Goal: Task Accomplishment & Management: Use online tool/utility

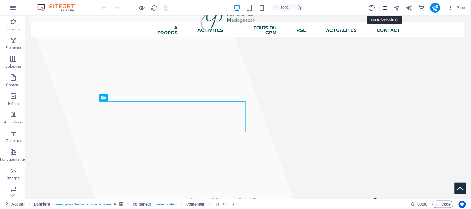
click at [383, 9] on icon "pages" at bounding box center [384, 7] width 7 height 7
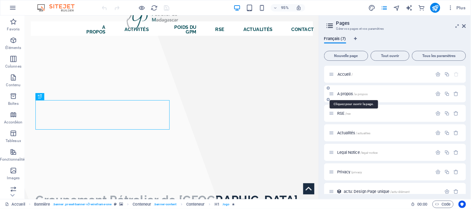
click at [353, 94] on span "A propos /a-propos" at bounding box center [353, 94] width 30 height 5
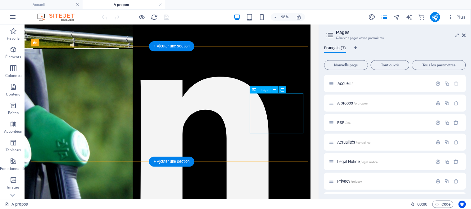
scroll to position [345, 0]
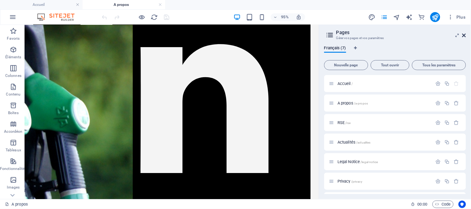
click at [465, 36] on icon at bounding box center [464, 35] width 4 height 5
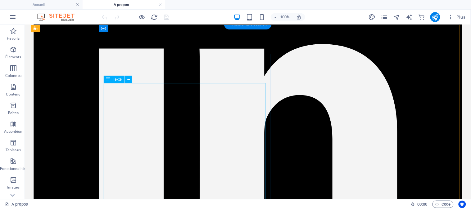
scroll to position [379, 0]
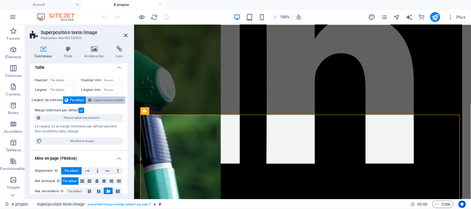
scroll to position [0, 0]
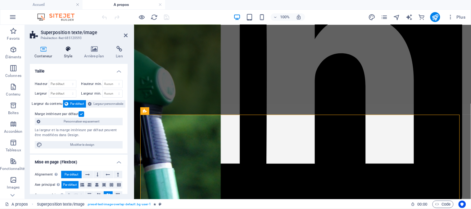
click at [67, 48] on icon at bounding box center [68, 49] width 18 height 6
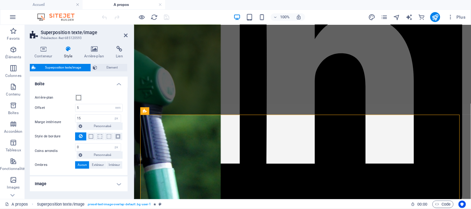
scroll to position [21, 0]
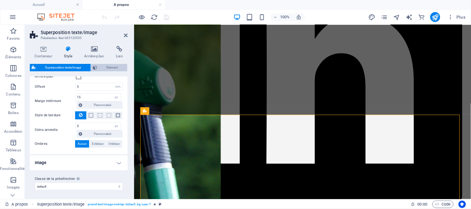
click at [104, 66] on span "Element" at bounding box center [112, 67] width 26 height 7
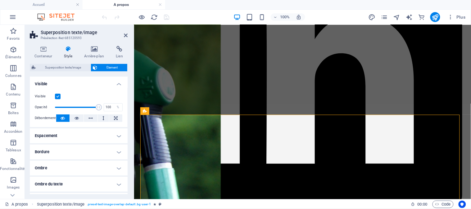
click at [58, 98] on label at bounding box center [58, 97] width 6 height 6
click at [0, 0] on input "Visible" at bounding box center [0, 0] width 0 height 0
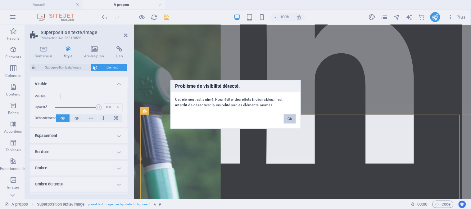
click at [292, 122] on button "Ok" at bounding box center [290, 119] width 12 height 9
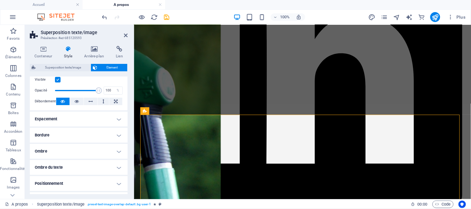
scroll to position [0, 0]
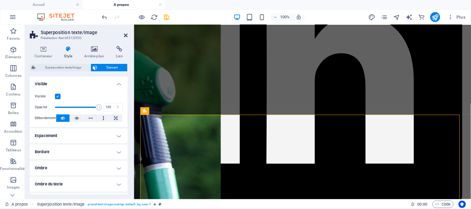
click at [126, 33] on icon at bounding box center [126, 35] width 4 height 5
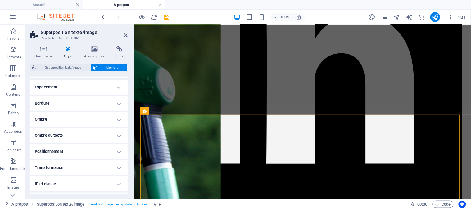
scroll to position [78, 0]
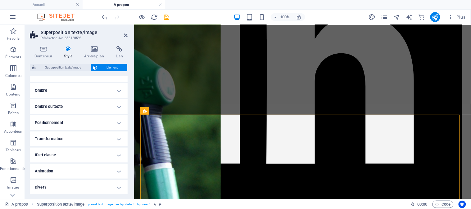
click at [63, 175] on h4 "Animation" at bounding box center [79, 171] width 98 height 15
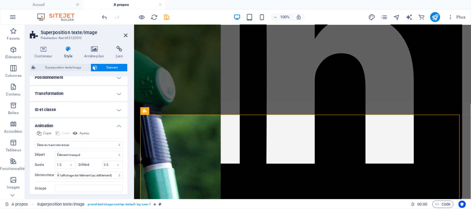
scroll to position [142, 0]
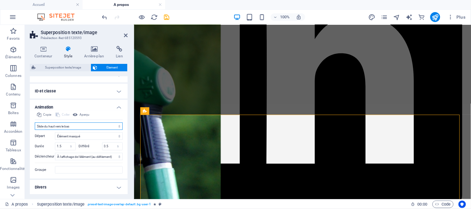
click at [114, 123] on select "Ne pas animer Afficher / Masquer Glisser vers le haut / le bas Zoomer/Dézoomer …" at bounding box center [79, 126] width 88 height 7
select select "none"
click at [35, 130] on select "Ne pas animer Afficher / Masquer Glisser vers le haut / le bas Zoomer/Dézoomer …" at bounding box center [79, 126] width 88 height 7
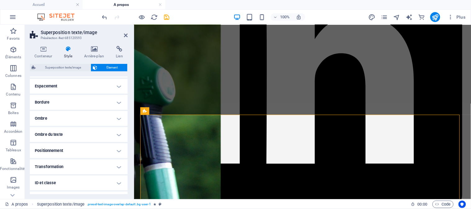
scroll to position [0, 0]
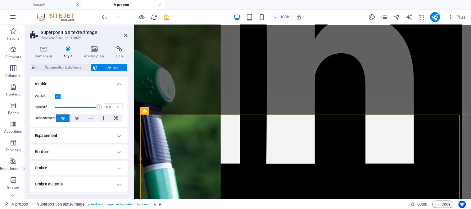
click at [60, 97] on label at bounding box center [58, 97] width 6 height 6
click at [0, 0] on input "Visible" at bounding box center [0, 0] width 0 height 0
click at [124, 33] on icon at bounding box center [126, 35] width 4 height 5
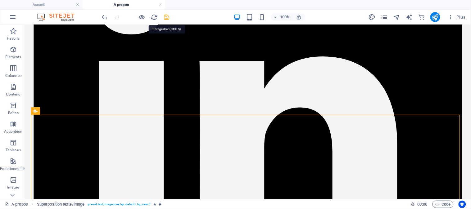
click at [169, 18] on icon "save" at bounding box center [166, 17] width 7 height 7
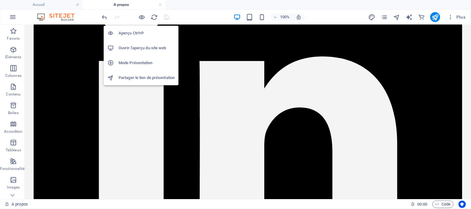
click at [138, 42] on li "Ouvrir l'aperçu du site web" at bounding box center [141, 48] width 75 height 15
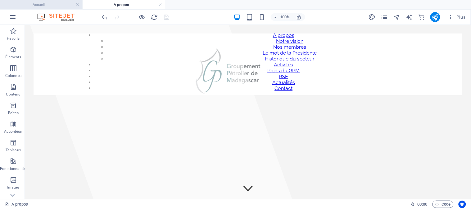
click at [42, 1] on h4 "Accueil" at bounding box center [41, 4] width 83 height 7
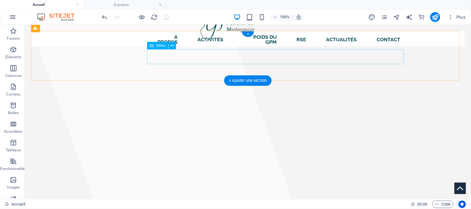
click at [188, 49] on nav "A propos Notre vision Nos membres Le mot de la Présidente Historique du secteur…" at bounding box center [277, 39] width 256 height 20
select select "2"
select select "3"
select select
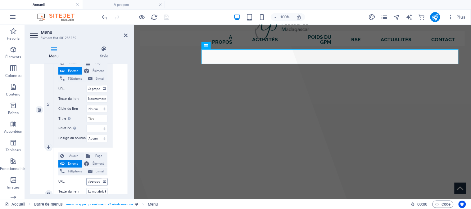
scroll to position [241, 0]
click at [94, 91] on input "/a-propos#ed-666473721" at bounding box center [96, 89] width 21 height 7
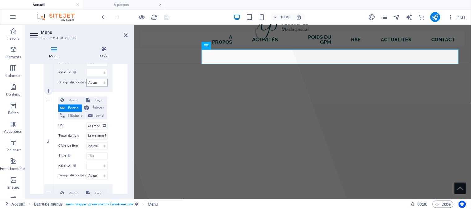
scroll to position [311, 0]
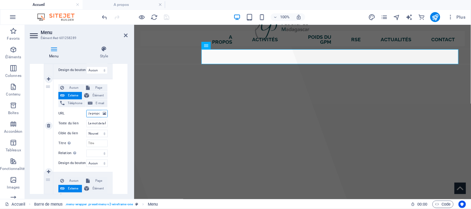
click at [95, 113] on input "/a-propos#ed-685120593" at bounding box center [96, 113] width 21 height 7
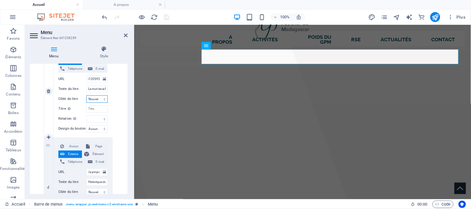
scroll to position [0, 0]
click at [104, 98] on select "Nouvel onglet Même onglet Superposition" at bounding box center [96, 99] width 21 height 7
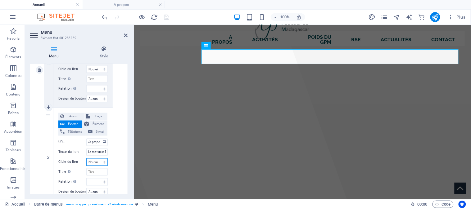
scroll to position [276, 0]
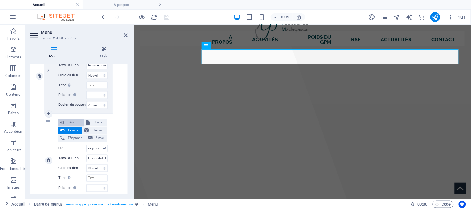
click at [71, 122] on span "Aucun" at bounding box center [74, 122] width 16 height 7
select select
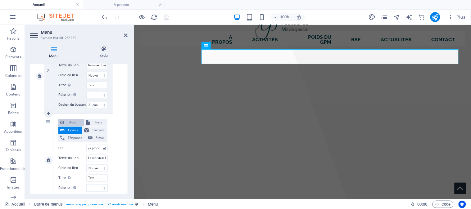
select select
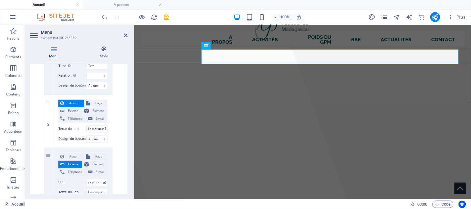
scroll to position [291, 0]
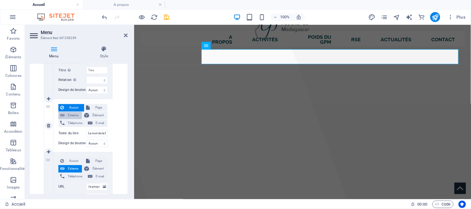
click at [70, 113] on span "Externe" at bounding box center [73, 115] width 14 height 7
select select
select select "blank"
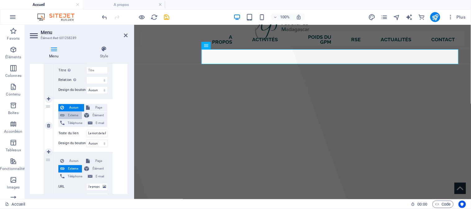
select select
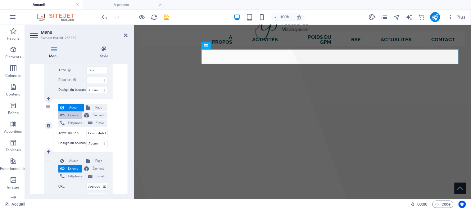
select select
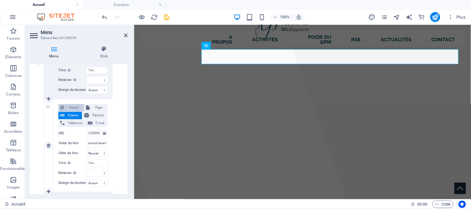
scroll to position [0, 0]
click at [75, 109] on span "Aucun" at bounding box center [74, 107] width 16 height 7
select select
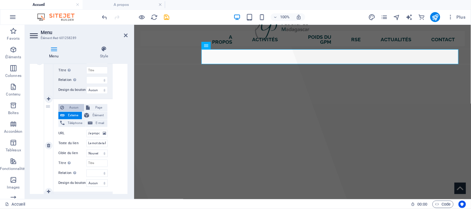
select select
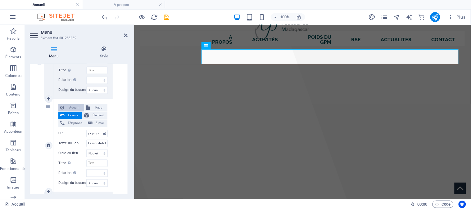
select select
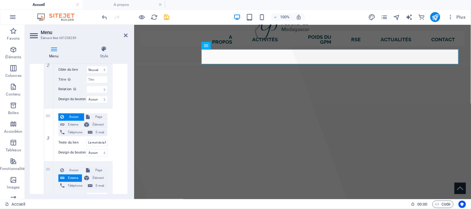
scroll to position [271, 0]
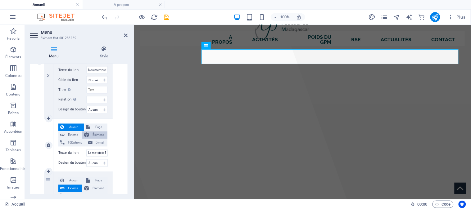
click at [104, 135] on span "Élément" at bounding box center [98, 135] width 15 height 7
select select
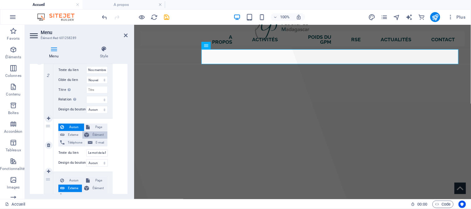
select select
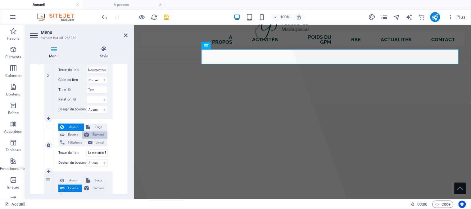
select select
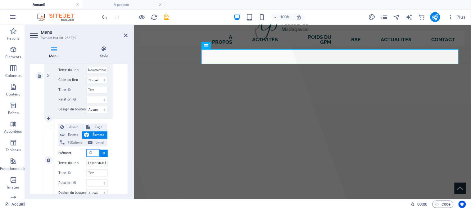
scroll to position [286, 0]
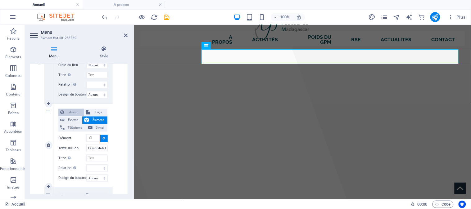
click at [73, 114] on span "Aucun" at bounding box center [74, 112] width 16 height 7
select select
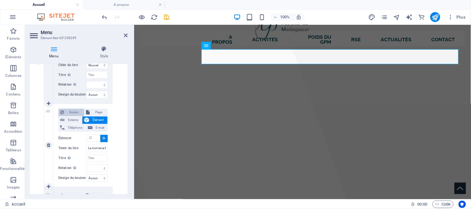
select select
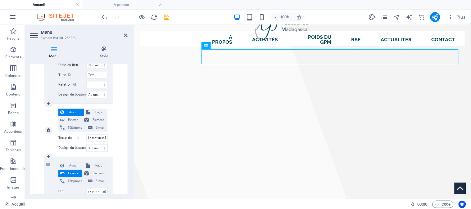
scroll to position [271, 0]
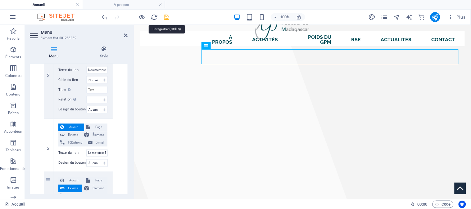
click at [168, 16] on icon "save" at bounding box center [166, 17] width 7 height 7
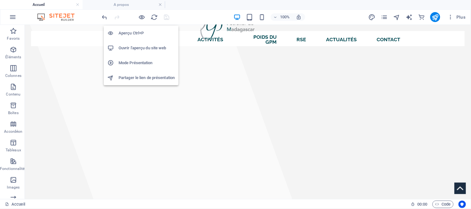
click at [146, 44] on li "Ouvrir l'aperçu du site web" at bounding box center [141, 48] width 75 height 15
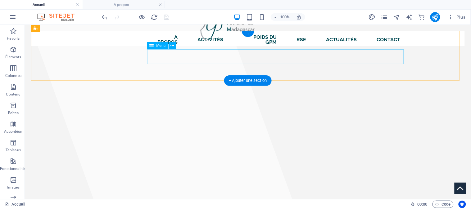
click at [166, 49] on nav "A propos Notre vision Nos membres Le mot de la Présidente Historique du secteur…" at bounding box center [277, 39] width 256 height 20
select select
select select "2"
select select "3"
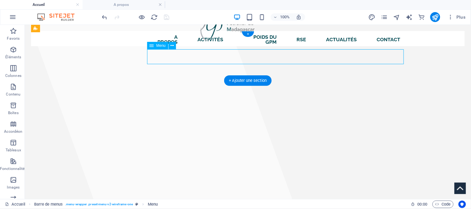
select select
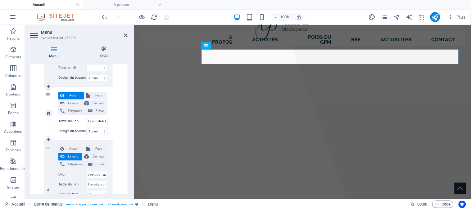
scroll to position [311, 0]
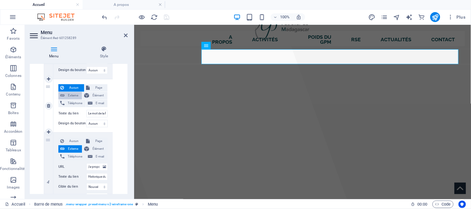
click at [72, 95] on span "Externe" at bounding box center [73, 95] width 14 height 7
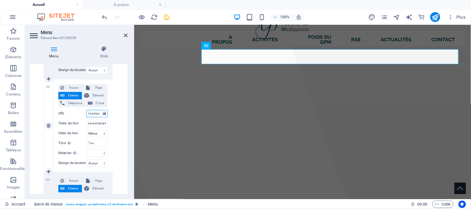
select select
select select "blank"
select select
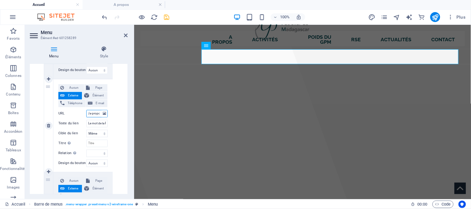
select select
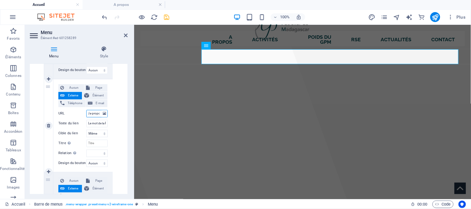
select select
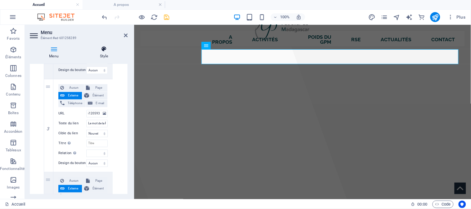
click at [100, 52] on icon at bounding box center [103, 49] width 47 height 6
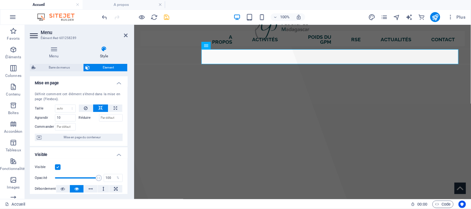
scroll to position [0, 0]
click at [64, 63] on div "Menu Style Menu Auto Personnalisé Créez des éléments de menu personnalisés pour…" at bounding box center [79, 120] width 98 height 148
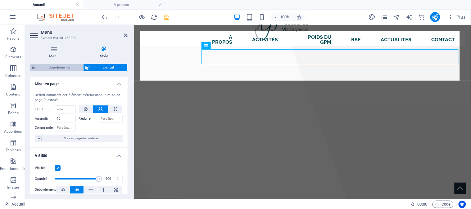
click at [64, 69] on span "Barre de menus" at bounding box center [60, 67] width 44 height 7
select select "rem"
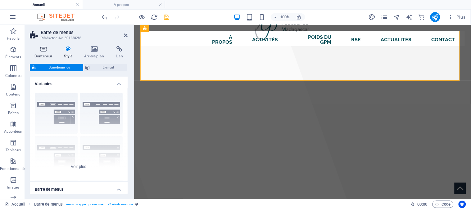
click at [45, 51] on icon at bounding box center [43, 49] width 27 height 6
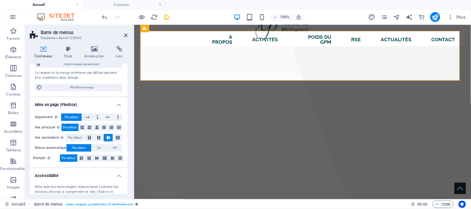
scroll to position [117, 0]
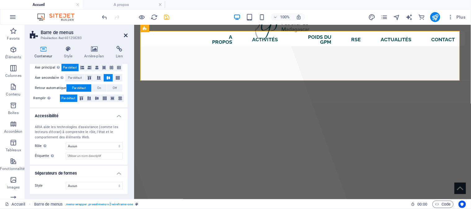
drag, startPoint x: 125, startPoint y: 33, endPoint x: 102, endPoint y: 11, distance: 31.9
click at [125, 33] on icon at bounding box center [126, 35] width 4 height 5
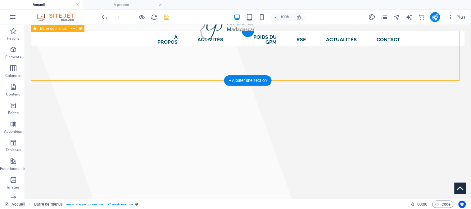
click at [208, 38] on div "A propos Notre vision Nos membres Le mot de la Présidente Historique du secteur…" at bounding box center [248, 38] width 434 height 15
select select "%"
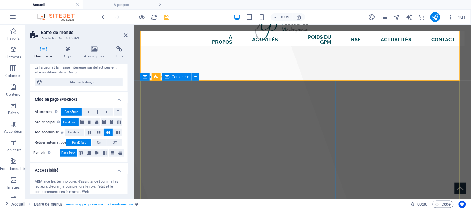
scroll to position [0, 0]
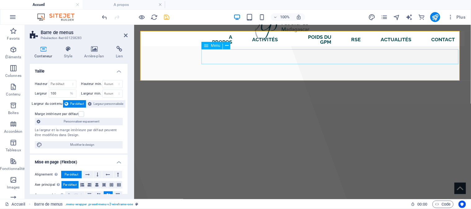
click at [244, 49] on nav "A propos Notre vision Nos membres Le mot de la Présidente Historique du secteur…" at bounding box center [332, 39] width 256 height 20
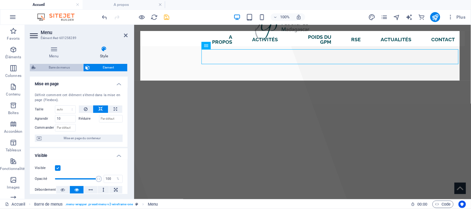
click at [66, 66] on span "Barre de menus" at bounding box center [60, 67] width 44 height 7
select select "rem"
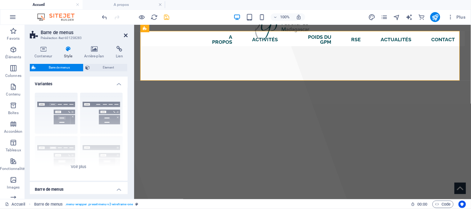
click at [127, 36] on icon at bounding box center [126, 35] width 4 height 5
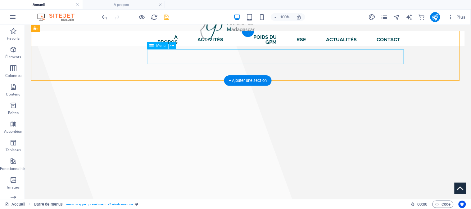
click at [283, 49] on nav "A propos Notre vision Nos membres Le mot de la Présidente Historique du secteur…" at bounding box center [277, 39] width 256 height 20
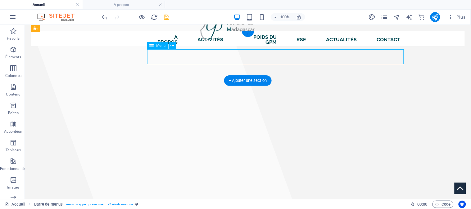
click at [283, 49] on nav "A propos Notre vision Nos membres Le mot de la Présidente Historique du secteur…" at bounding box center [277, 39] width 256 height 20
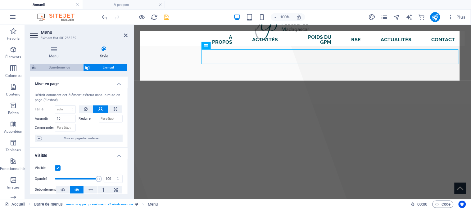
click at [58, 70] on span "Barre de menus" at bounding box center [60, 67] width 44 height 7
select select "rem"
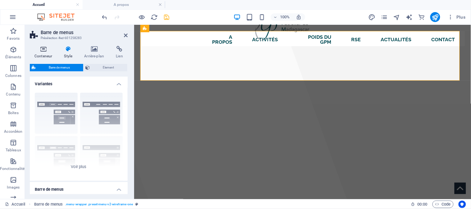
click at [43, 55] on h4 "Conteneur" at bounding box center [44, 52] width 29 height 13
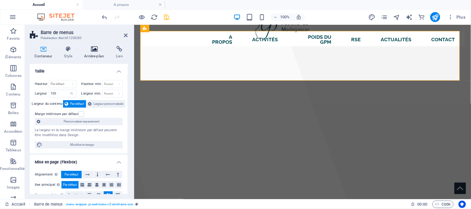
click at [93, 55] on h4 "Arrière-plan" at bounding box center [95, 52] width 32 height 13
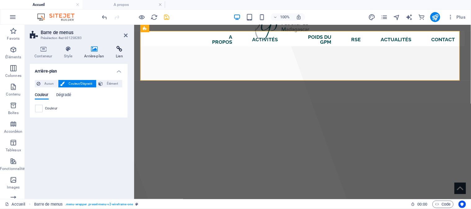
click at [113, 55] on h4 "Lien" at bounding box center [119, 52] width 16 height 13
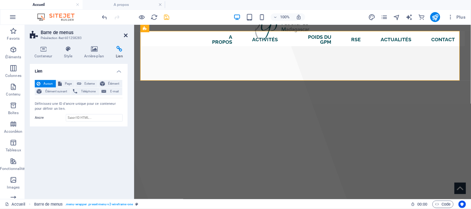
click at [125, 34] on icon at bounding box center [126, 35] width 4 height 5
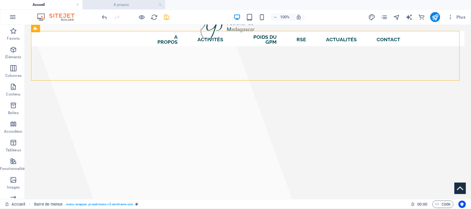
click at [134, 5] on h4 "A propos" at bounding box center [124, 4] width 83 height 7
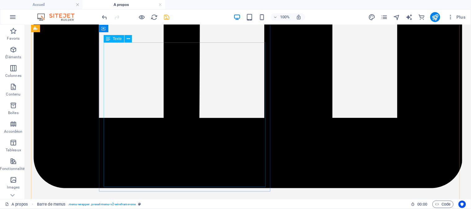
scroll to position [345, 0]
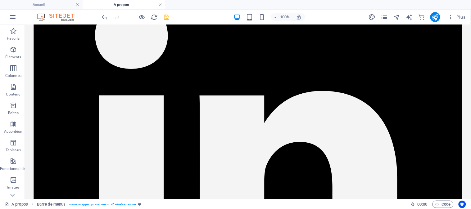
click at [161, 5] on link at bounding box center [160, 5] width 4 height 6
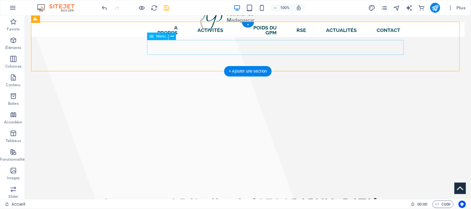
click at [213, 40] on nav "A propos Notre vision Nos membres Le mot de la Présidente Historique du secteur…" at bounding box center [277, 30] width 256 height 20
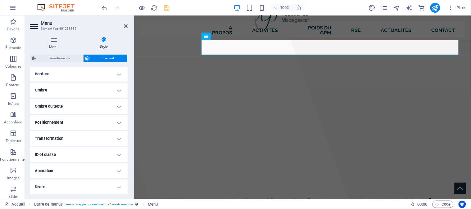
scroll to position [0, 0]
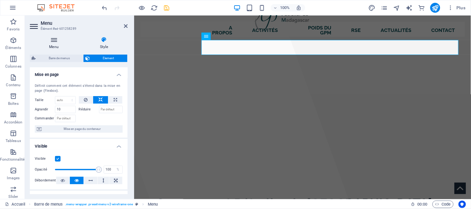
click at [57, 44] on h4 "Menu" at bounding box center [55, 43] width 51 height 13
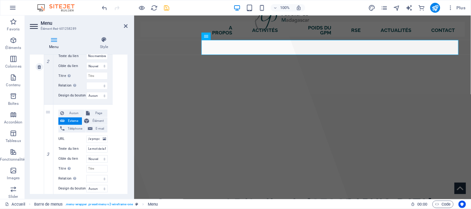
scroll to position [311, 0]
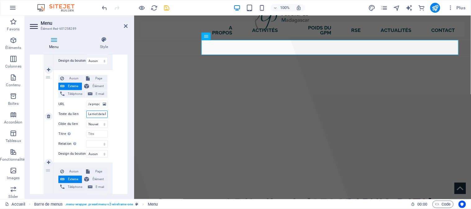
click at [102, 115] on input "Le mot de la Présidente" at bounding box center [96, 114] width 21 height 7
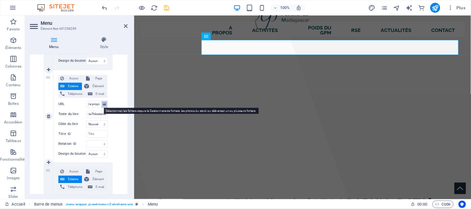
scroll to position [0, 0]
click at [104, 103] on icon at bounding box center [104, 104] width 3 height 7
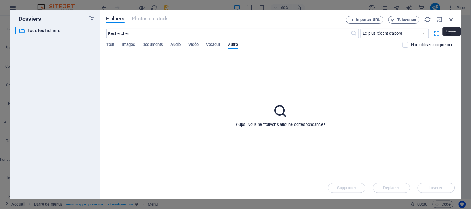
click at [453, 18] on icon "button" at bounding box center [451, 19] width 7 height 7
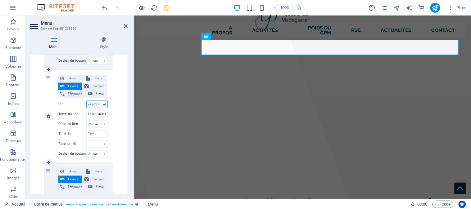
click at [94, 105] on input "/a-propos#ed-685120593" at bounding box center [96, 104] width 21 height 7
click at [47, 115] on icon at bounding box center [48, 117] width 3 height 4
select select
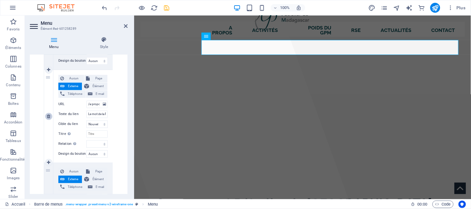
select select
type input "/a-propos#ed-666473742"
type input "Historique du secteur"
select select
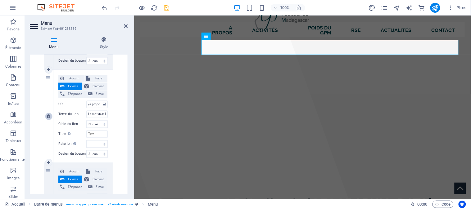
select select
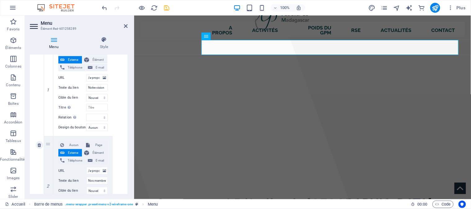
scroll to position [34, 0]
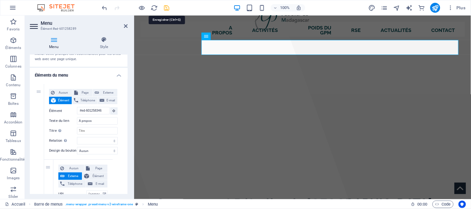
click at [166, 7] on icon "save" at bounding box center [166, 7] width 7 height 7
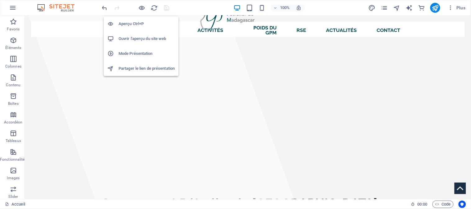
click at [143, 36] on h6 "Ouvrir l'aperçu du site web" at bounding box center [147, 38] width 56 height 7
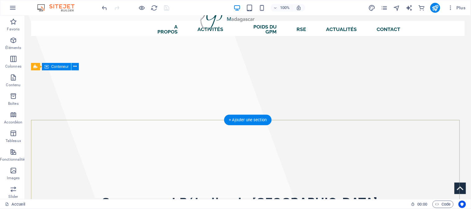
scroll to position [0, 0]
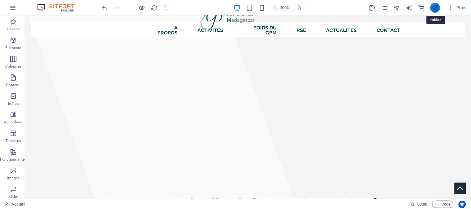
click at [437, 8] on icon "publish" at bounding box center [435, 7] width 7 height 7
click at [434, 10] on icon "publish" at bounding box center [435, 7] width 7 height 7
click at [449, 9] on icon "button" at bounding box center [451, 8] width 6 height 6
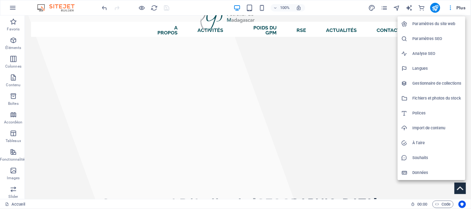
click at [333, 5] on div at bounding box center [235, 104] width 471 height 209
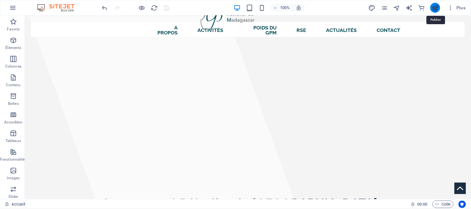
drag, startPoint x: 435, startPoint y: 7, endPoint x: 246, endPoint y: 23, distance: 189.9
click at [435, 7] on icon "publish" at bounding box center [435, 7] width 7 height 7
